Goal: Task Accomplishment & Management: Use online tool/utility

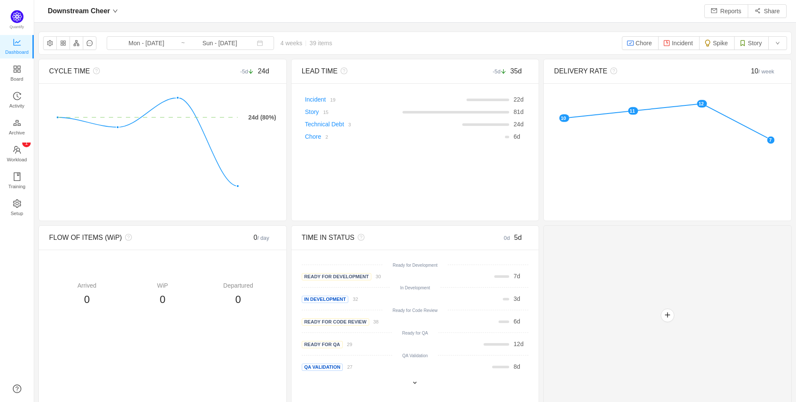
scroll to position [402, 762]
click at [778, 46] on button "button" at bounding box center [777, 43] width 19 height 14
click at [714, 248] on div at bounding box center [667, 315] width 248 height 180
click at [750, 44] on button "Story" at bounding box center [751, 43] width 35 height 14
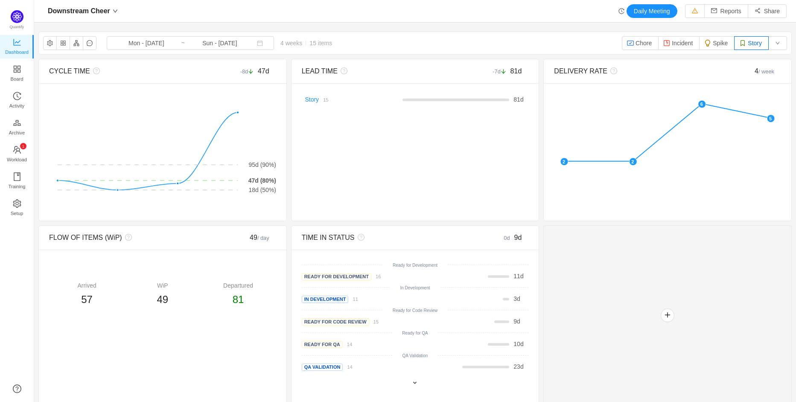
click at [751, 46] on button "Story" at bounding box center [751, 43] width 35 height 14
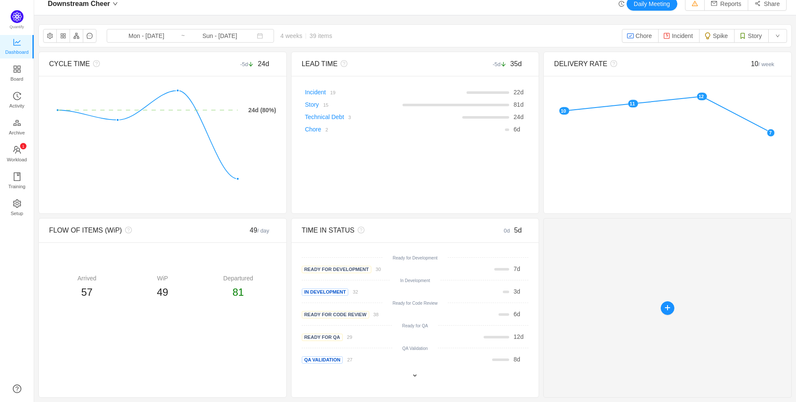
scroll to position [0, 0]
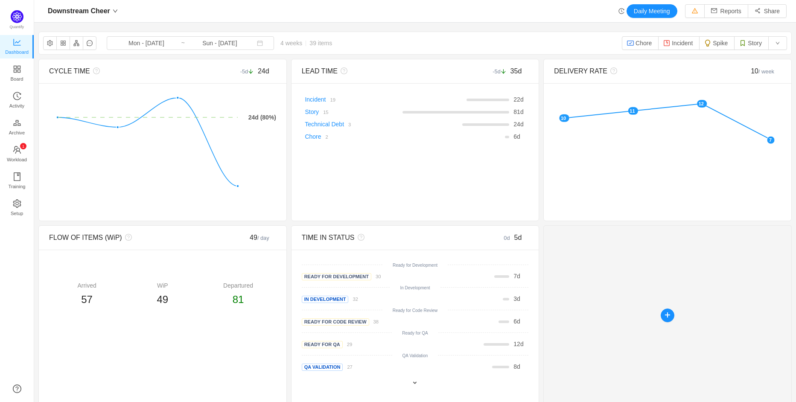
click at [628, 260] on div at bounding box center [667, 315] width 248 height 180
click at [776, 43] on button "button" at bounding box center [777, 43] width 19 height 14
click at [771, 76] on li "Reset" at bounding box center [756, 78] width 56 height 14
click at [46, 46] on button "button" at bounding box center [50, 43] width 14 height 14
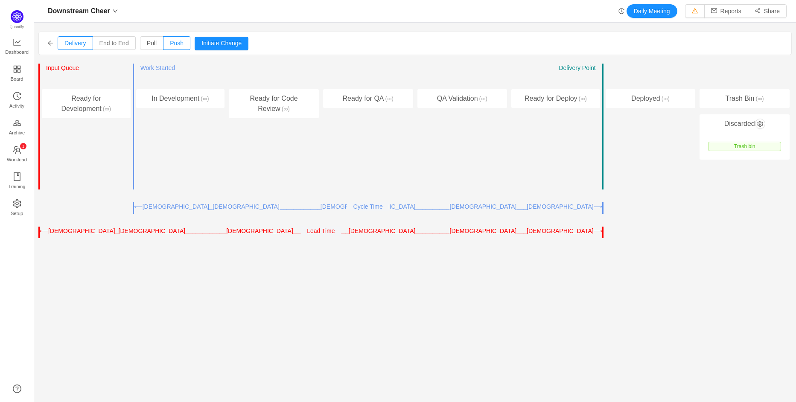
click at [52, 44] on icon "icon: arrow-left" at bounding box center [50, 43] width 6 height 6
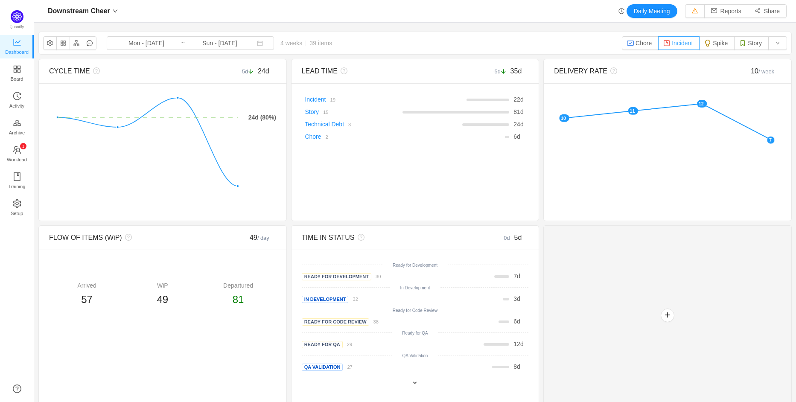
click at [666, 44] on img "button" at bounding box center [666, 43] width 7 height 7
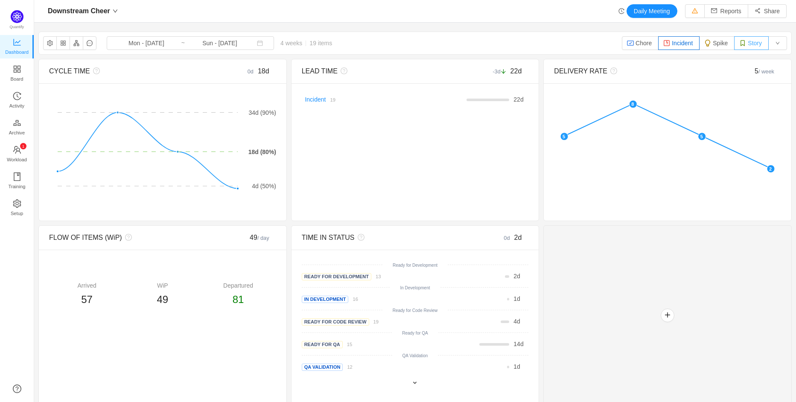
click at [759, 44] on button "Story" at bounding box center [751, 43] width 35 height 14
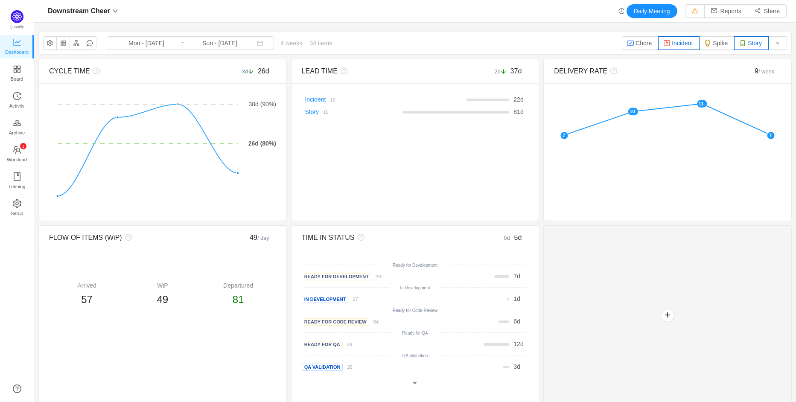
click at [679, 44] on button "Incident" at bounding box center [678, 43] width 41 height 14
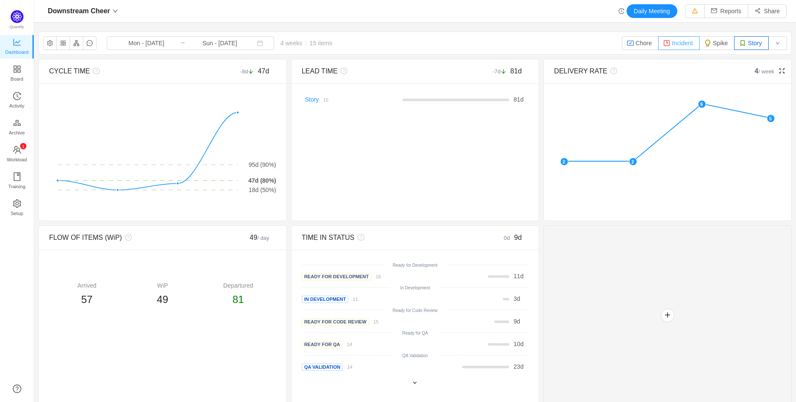
scroll to position [7, 0]
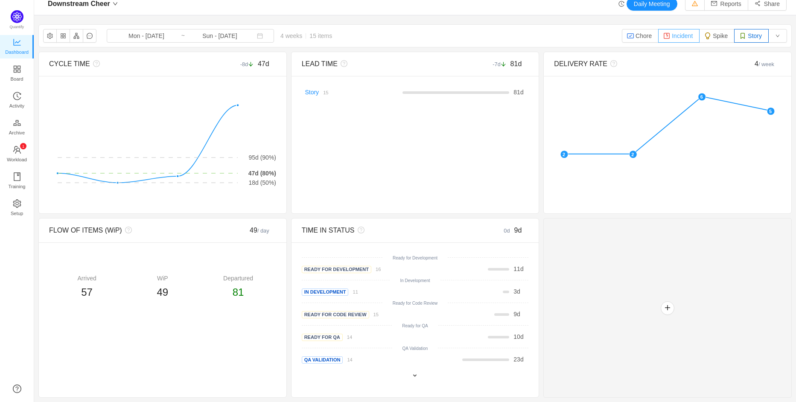
click at [677, 32] on button "Incident" at bounding box center [678, 36] width 41 height 14
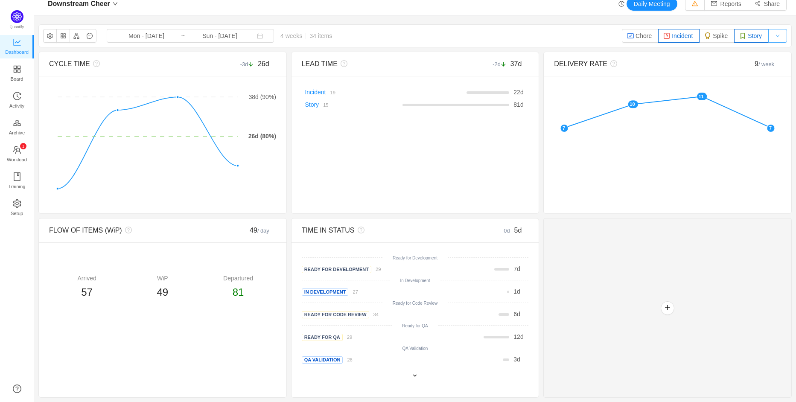
click at [783, 36] on button "button" at bounding box center [777, 36] width 19 height 14
click at [767, 70] on li "Reset" at bounding box center [756, 71] width 56 height 14
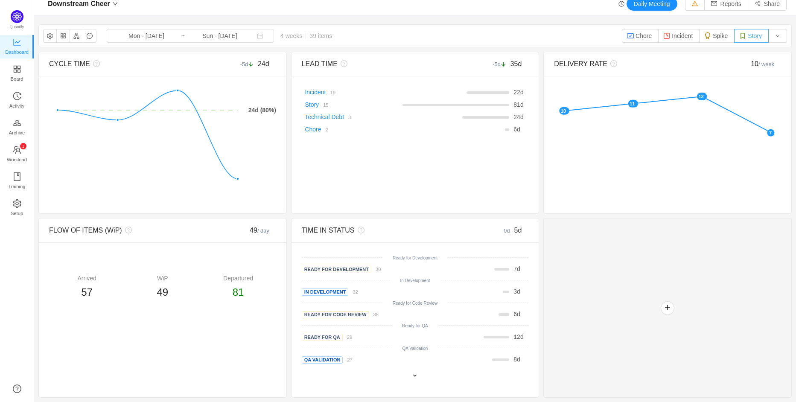
click at [756, 37] on button "Story" at bounding box center [751, 36] width 35 height 14
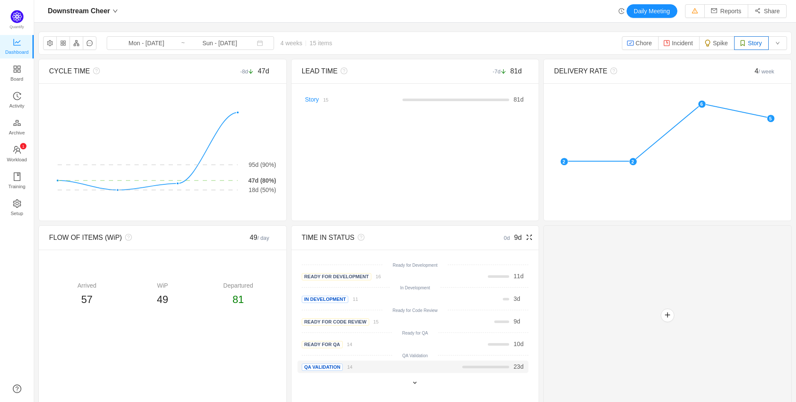
click at [335, 370] on span "QA Validation" at bounding box center [322, 367] width 41 height 7
click at [413, 386] on span at bounding box center [414, 382] width 7 height 7
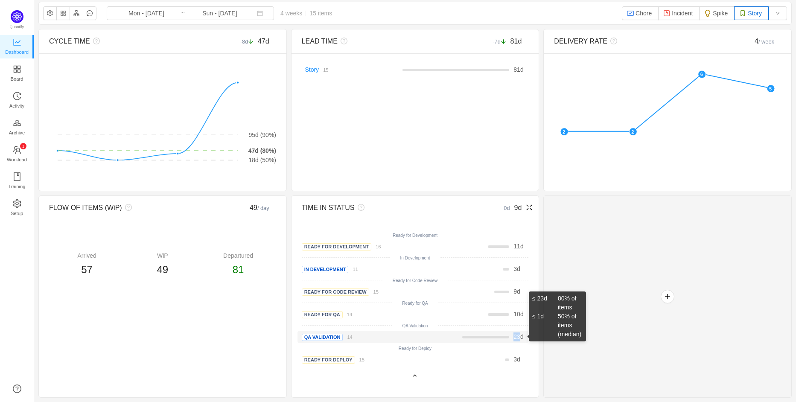
click at [510, 339] on div "23 d" at bounding box center [458, 337] width 128 height 9
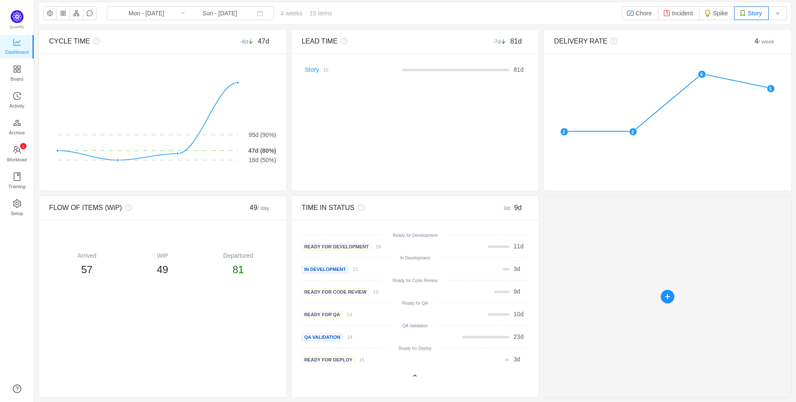
click at [645, 348] on div at bounding box center [667, 296] width 248 height 202
click at [668, 298] on button "button" at bounding box center [668, 297] width 14 height 14
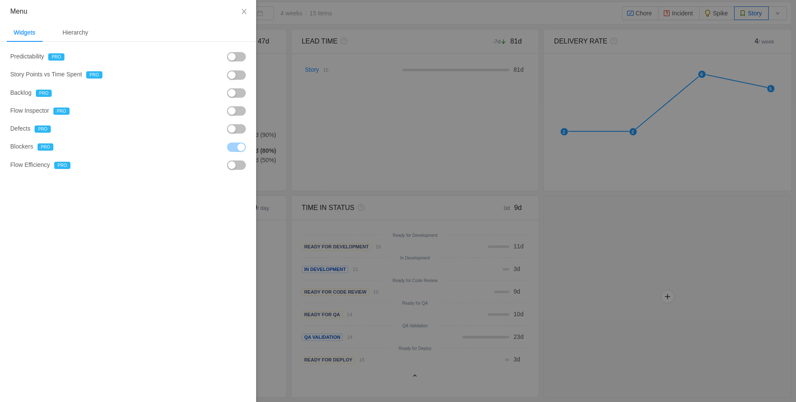
click at [664, 299] on div at bounding box center [398, 201] width 796 height 402
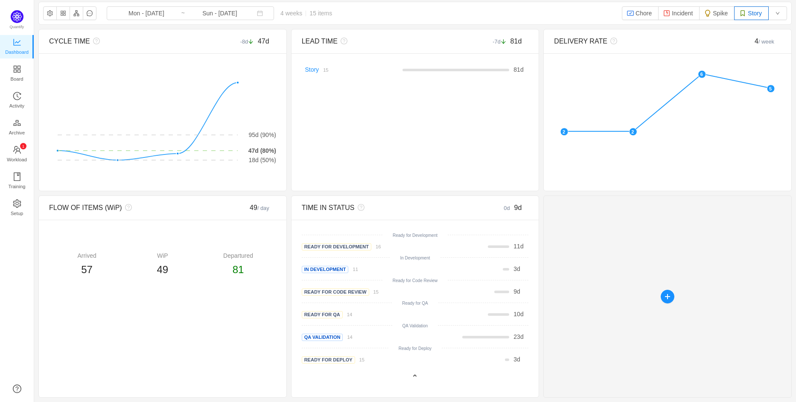
click at [661, 299] on div at bounding box center [667, 296] width 248 height 202
click at [665, 299] on button "button" at bounding box center [668, 297] width 14 height 14
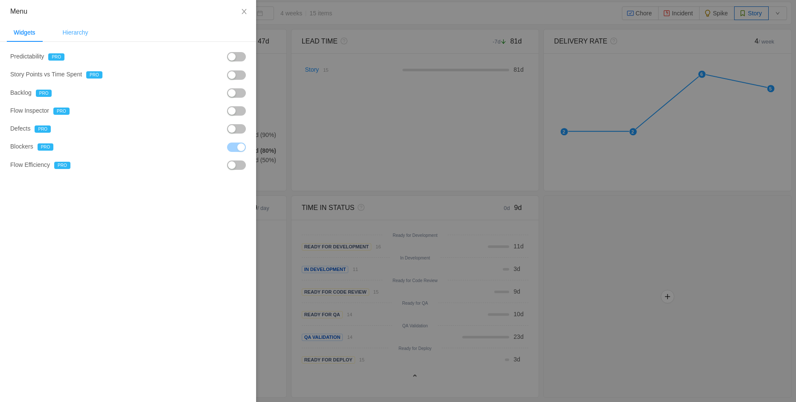
click at [84, 36] on div "Hierarchy" at bounding box center [75, 32] width 39 height 19
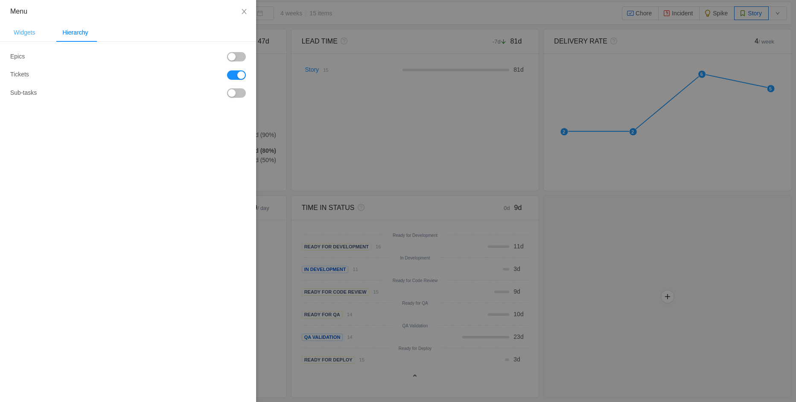
click at [25, 30] on div "Widgets" at bounding box center [24, 32] width 35 height 19
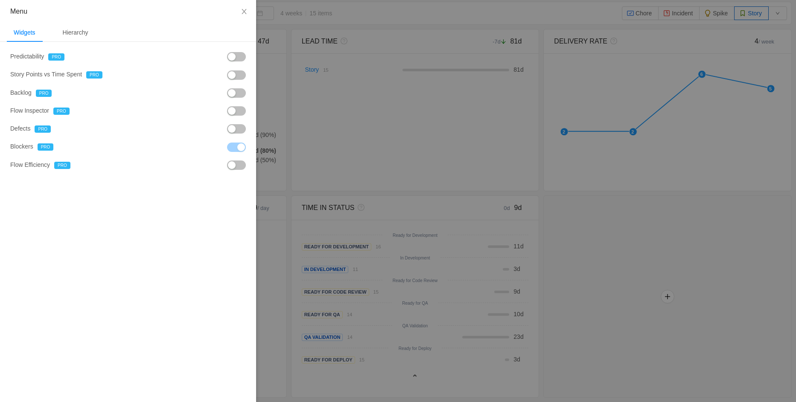
click at [592, 217] on div at bounding box center [398, 201] width 796 height 402
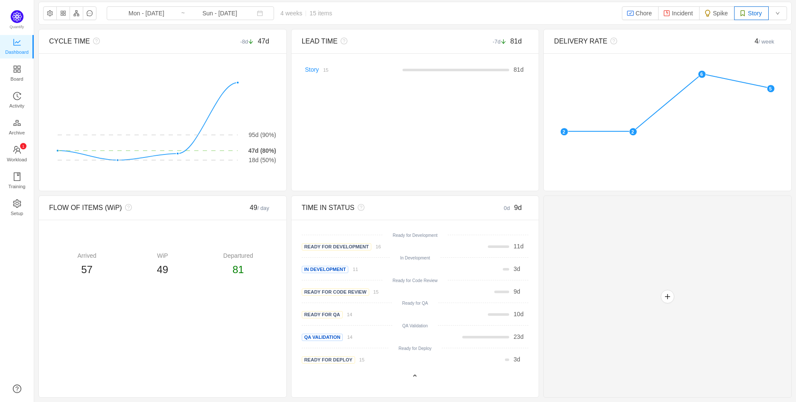
click at [639, 307] on div at bounding box center [667, 296] width 248 height 202
click at [663, 303] on div at bounding box center [667, 296] width 248 height 202
click at [666, 301] on button "button" at bounding box center [668, 297] width 14 height 14
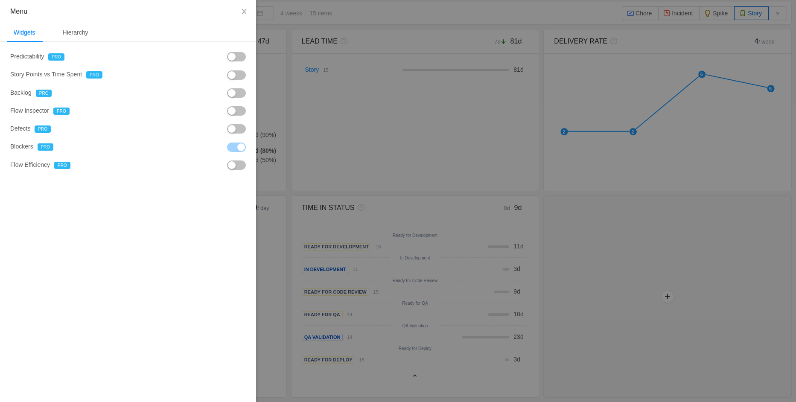
click at [740, 281] on div at bounding box center [398, 201] width 796 height 402
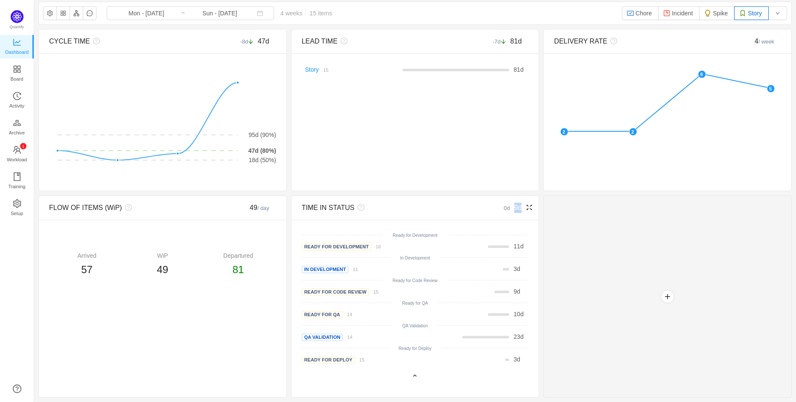
drag, startPoint x: 509, startPoint y: 207, endPoint x: 501, endPoint y: 207, distance: 8.1
click at [501, 207] on div "0d 9d" at bounding box center [500, 208] width 57 height 10
click at [622, 213] on div at bounding box center [667, 296] width 248 height 202
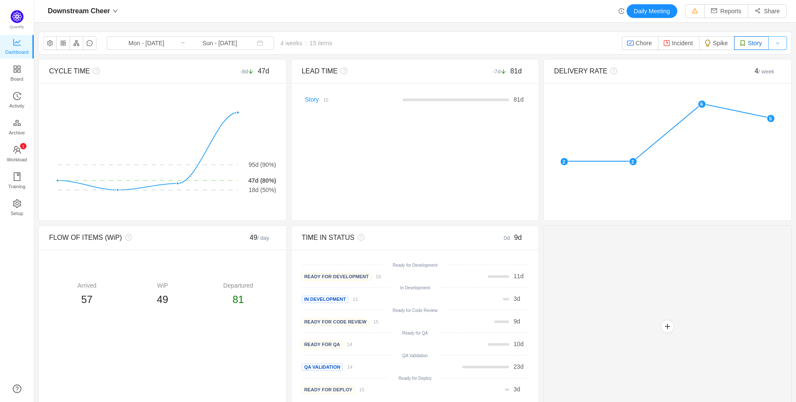
click at [773, 44] on button "button" at bounding box center [777, 43] width 19 height 14
click at [755, 73] on li "Reset" at bounding box center [756, 78] width 56 height 14
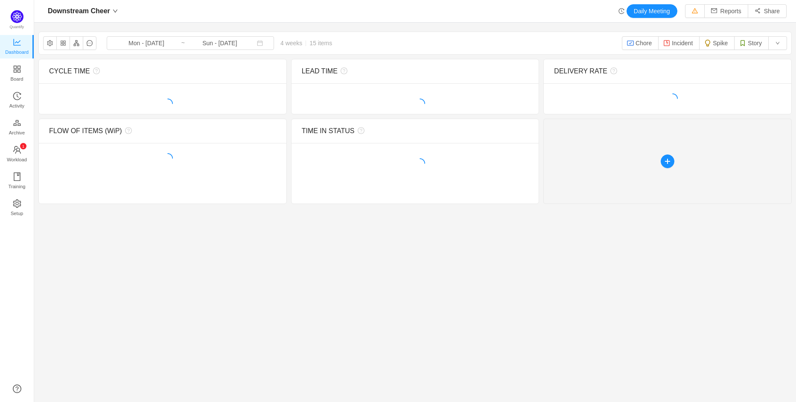
click at [589, 140] on div at bounding box center [667, 161] width 248 height 85
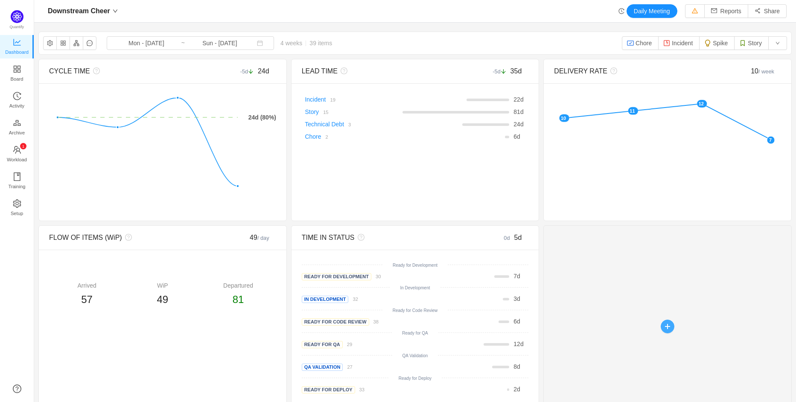
click at [671, 324] on button "button" at bounding box center [668, 327] width 14 height 14
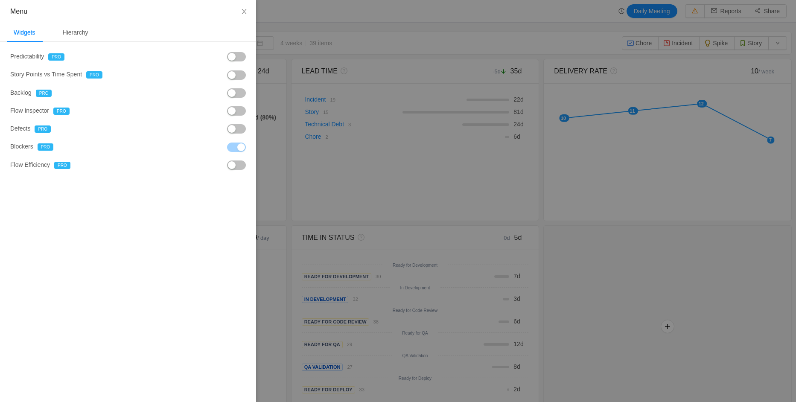
click at [656, 216] on div at bounding box center [398, 201] width 796 height 402
